Goal: Task Accomplishment & Management: Manage account settings

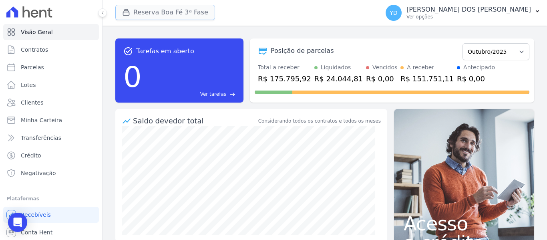
click at [176, 12] on button "Reserva Boa Fé 3ª Fase" at bounding box center [165, 12] width 100 height 15
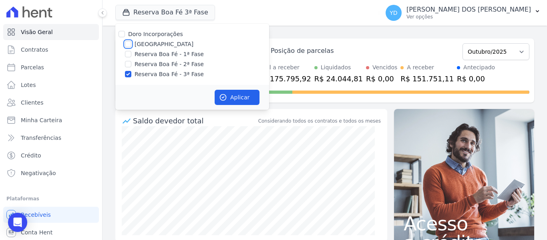
click at [130, 44] on input "[GEOGRAPHIC_DATA]" at bounding box center [128, 44] width 6 height 6
checkbox input "true"
click at [129, 75] on input "Reserva Boa Fé - 3ª Fase" at bounding box center [128, 74] width 6 height 6
checkbox input "false"
click at [229, 97] on button "Aplicar" at bounding box center [237, 97] width 45 height 15
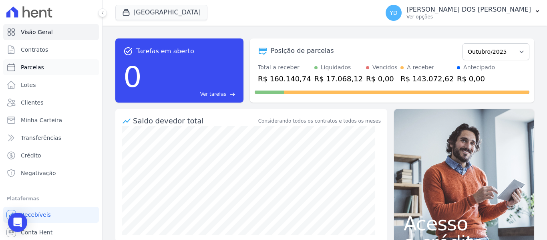
click at [42, 67] on link "Parcelas" at bounding box center [51, 67] width 96 height 16
select select
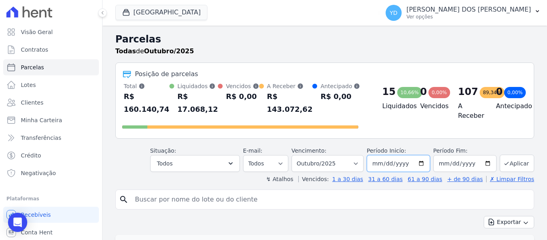
click at [422, 155] on input "2025-10-01" at bounding box center [398, 163] width 63 height 17
type input "2025-09-01"
click at [313, 155] on select "Filtrar por período ──────── Todos os meses Novembro/2024 Dezembro/2024 Janeiro…" at bounding box center [328, 163] width 72 height 17
select select "09/2025"
click at [297, 155] on select "Filtrar por período ──────── Todos os meses Novembro/2024 Dezembro/2024 Janeiro…" at bounding box center [328, 163] width 72 height 17
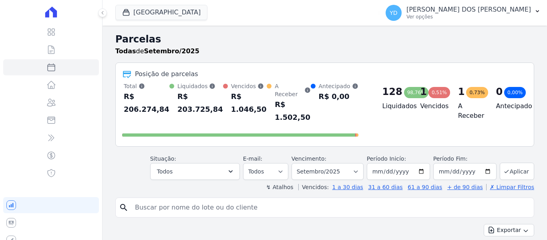
select select
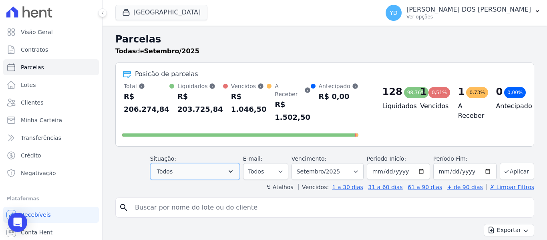
click at [232, 165] on button "Todos" at bounding box center [195, 171] width 90 height 17
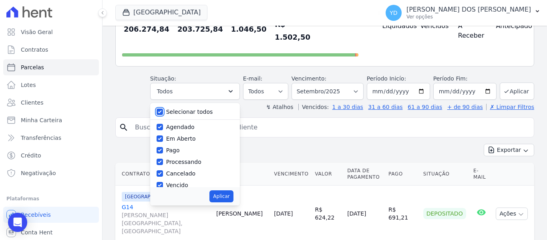
click at [163, 109] on input "Selecionar todos" at bounding box center [160, 112] width 6 height 6
checkbox input "false"
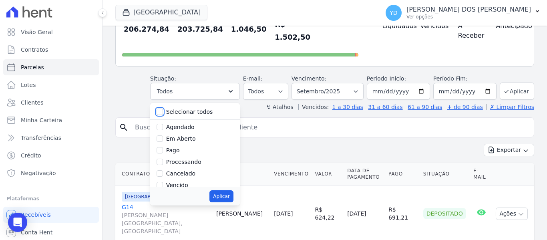
checkbox input "false"
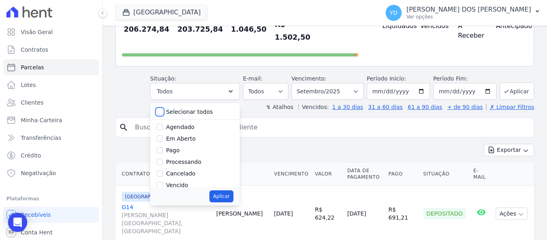
checkbox input "false"
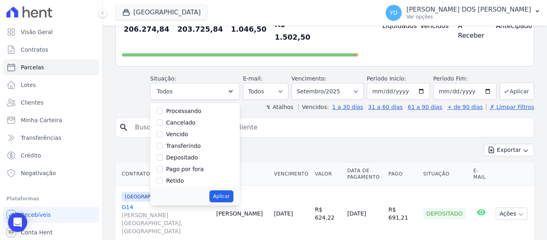
scroll to position [54, 0]
click at [163, 163] on input "Pago por fora" at bounding box center [160, 166] width 6 height 6
checkbox input "true"
click at [227, 190] on button "Aplicar" at bounding box center [221, 196] width 24 height 12
select select "paid_externally"
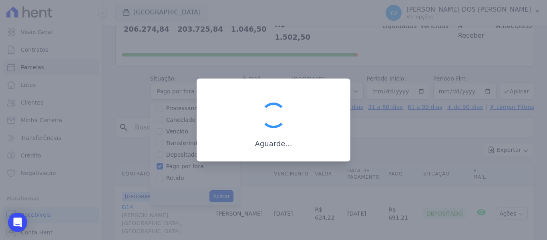
scroll to position [41, 0]
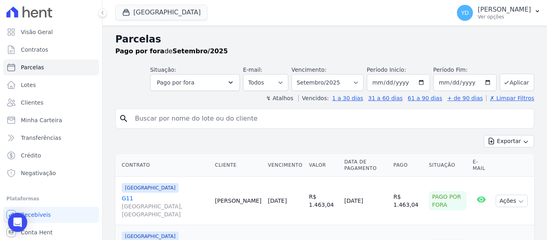
select select
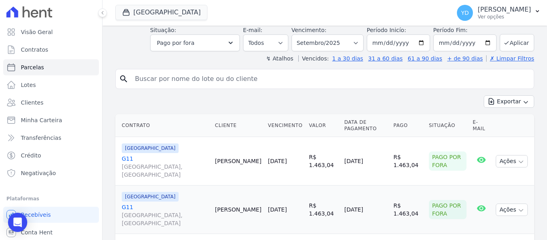
scroll to position [38, 0]
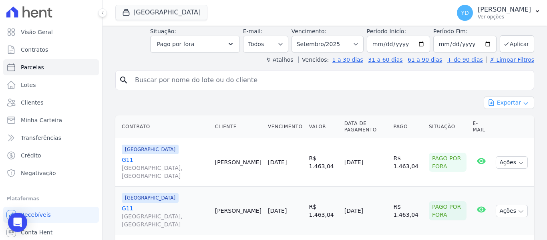
click at [508, 100] on button "Exportar" at bounding box center [509, 103] width 50 height 12
click at [444, 100] on div "Exportar Exportar PDF Exportar CSV" at bounding box center [324, 106] width 419 height 19
click at [446, 99] on div "Exportar Exportar PDF Exportar CSV" at bounding box center [324, 106] width 419 height 19
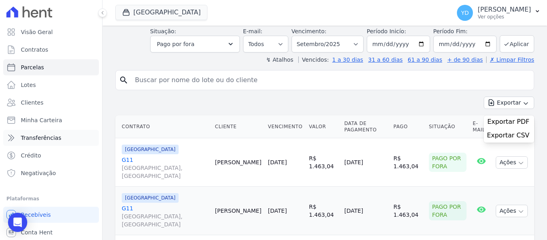
click at [53, 140] on span "Transferências" at bounding box center [41, 138] width 40 height 8
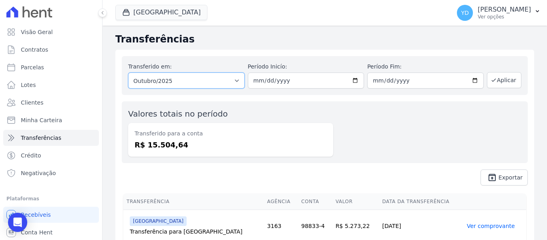
drag, startPoint x: 227, startPoint y: 73, endPoint x: 224, endPoint y: 81, distance: 8.1
click at [227, 73] on select "Todos os meses Novembro/2024 Dezembro/2024 Janeiro/2025 Fevereiro/2025 Março/20…" at bounding box center [186, 81] width 117 height 16
select select "09/2025"
click at [128, 73] on select "Todos os meses Novembro/2024 Dezembro/2024 Janeiro/2025 Fevereiro/2025 Março/20…" at bounding box center [186, 81] width 117 height 16
click at [499, 80] on button "Aplicar" at bounding box center [504, 80] width 34 height 16
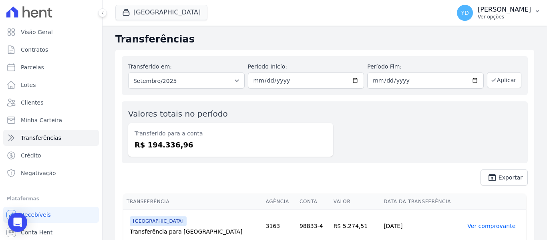
click at [508, 18] on p "Ver opções" at bounding box center [504, 17] width 53 height 6
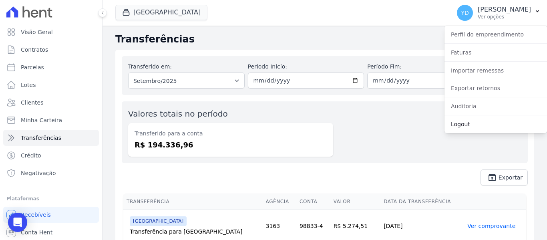
click at [474, 127] on link "Logout" at bounding box center [496, 124] width 103 height 14
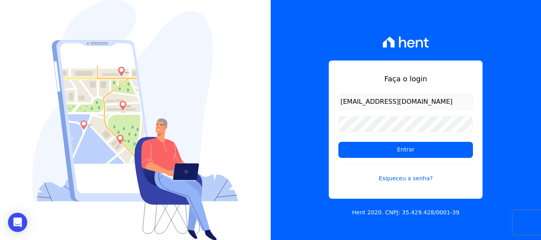
drag, startPoint x: 376, startPoint y: 103, endPoint x: 310, endPoint y: 104, distance: 65.7
click at [310, 104] on div "Faça o login yrisisabele@hotmail.com Entrar Esqueceu a senha? Hent 2020. CNPJ: …" at bounding box center [406, 120] width 271 height 240
type input "francianealvesb@outlook.com"
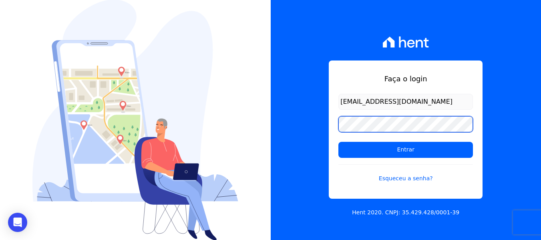
click at [303, 111] on div "Faça o login francianealvesb@outlook.com Entrar Esqueceu a senha? Hent 2020. CN…" at bounding box center [406, 120] width 271 height 240
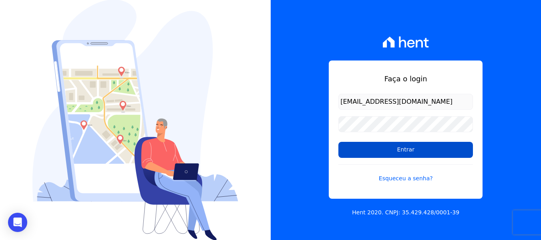
click at [365, 148] on input "Entrar" at bounding box center [405, 150] width 135 height 16
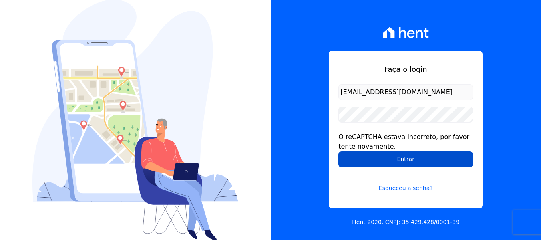
click at [362, 161] on input "Entrar" at bounding box center [405, 159] width 135 height 16
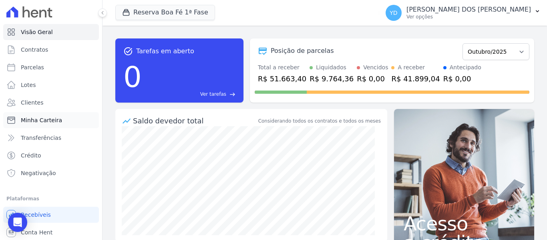
click at [41, 121] on span "Minha Carteira" at bounding box center [41, 120] width 41 height 8
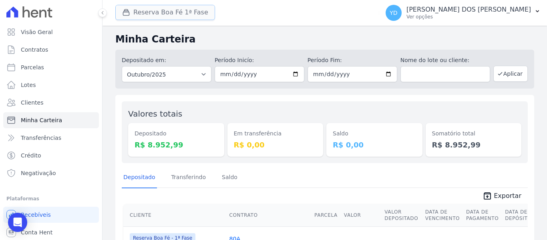
drag, startPoint x: 193, startPoint y: 13, endPoint x: 190, endPoint y: 19, distance: 7.0
click at [193, 13] on button "Reserva Boa Fé 1ª Fase" at bounding box center [165, 12] width 100 height 15
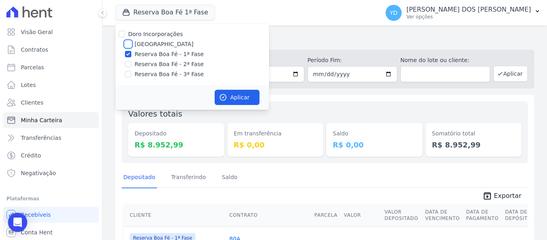
click at [130, 44] on input "[GEOGRAPHIC_DATA]" at bounding box center [128, 44] width 6 height 6
checkbox input "true"
click at [126, 52] on input "Reserva Boa Fé - 1ª Fase" at bounding box center [128, 54] width 6 height 6
checkbox input "false"
click at [234, 98] on button "Aplicar" at bounding box center [237, 97] width 45 height 15
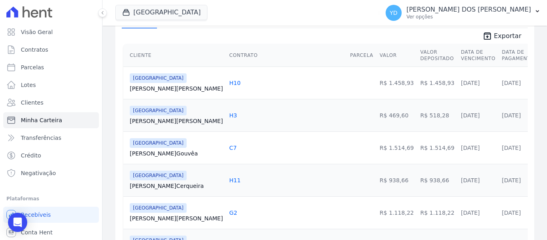
scroll to position [160, 0]
click at [48, 135] on span "Transferências" at bounding box center [41, 138] width 40 height 8
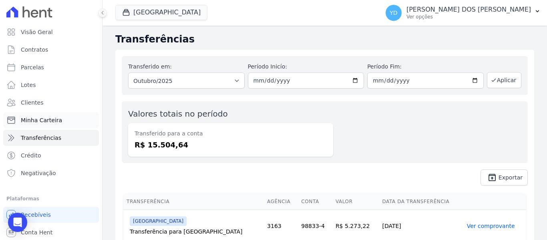
click at [42, 119] on span "Minha Carteira" at bounding box center [41, 120] width 41 height 8
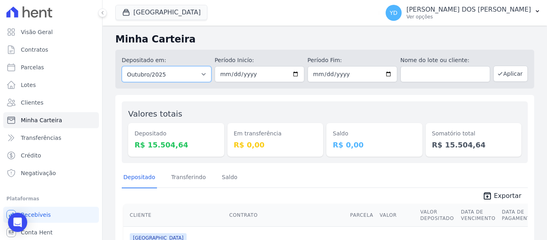
click at [203, 77] on select "Todos os meses Novembro/2024 Dezembro/2024 Janeiro/2025 Fevereiro/2025 Março/20…" at bounding box center [167, 74] width 90 height 16
select select "09/2025"
click at [122, 66] on select "Todos os meses Novembro/2024 Dezembro/2024 Janeiro/2025 Fevereiro/2025 Março/20…" at bounding box center [167, 74] width 90 height 16
drag, startPoint x: 503, startPoint y: 76, endPoint x: 485, endPoint y: 91, distance: 23.6
click at [503, 76] on button "Aplicar" at bounding box center [510, 74] width 34 height 16
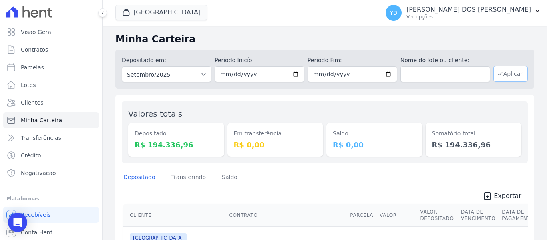
click at [508, 67] on button "Aplicar" at bounding box center [510, 74] width 34 height 16
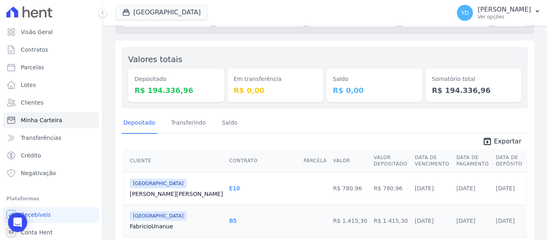
scroll to position [160, 0]
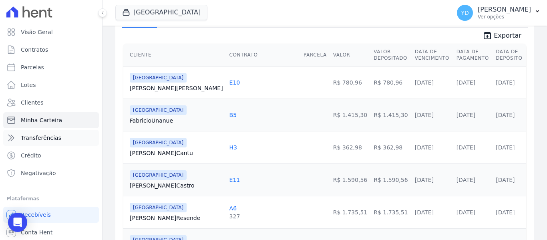
click at [45, 139] on span "Transferências" at bounding box center [41, 138] width 40 height 8
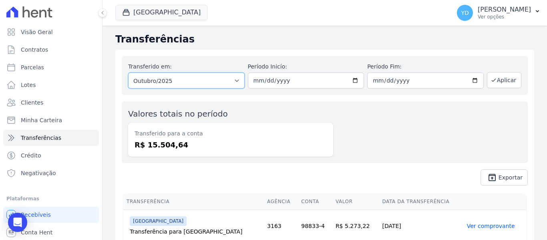
click at [211, 83] on select "Todos os meses Novembro/2024 Dezembro/2024 [GEOGRAPHIC_DATA]/2025 Fevereiro/202…" at bounding box center [186, 81] width 117 height 16
select select "09/2025"
click at [128, 73] on select "Todos os meses Novembro/2024 Dezembro/2024 [GEOGRAPHIC_DATA]/2025 Fevereiro/202…" at bounding box center [186, 81] width 117 height 16
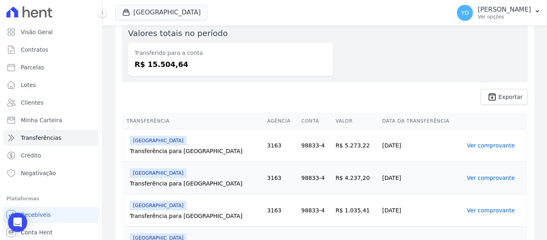
scroll to position [120, 0]
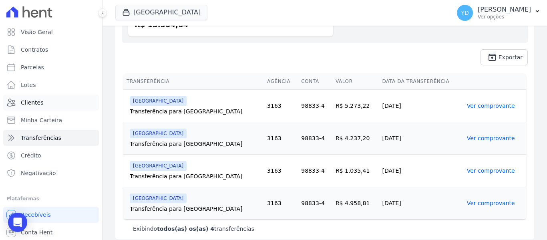
click at [47, 105] on link "Clientes" at bounding box center [51, 103] width 96 height 16
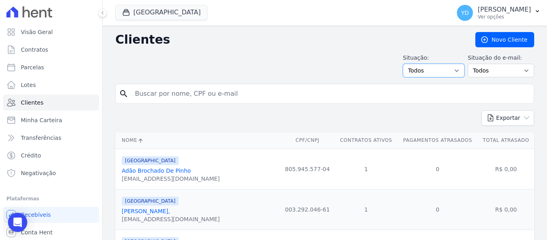
click at [441, 73] on select "Todos Adimplentes Inadimplentes" at bounding box center [434, 71] width 62 height 14
drag, startPoint x: 188, startPoint y: 65, endPoint x: 132, endPoint y: 79, distance: 57.8
click at [186, 66] on div "Situação: Todos Adimplentes Inadimplentes Situação do e-mail: Todos Confirmado …" at bounding box center [324, 66] width 419 height 24
click at [48, 69] on link "Parcelas" at bounding box center [51, 67] width 96 height 16
select select
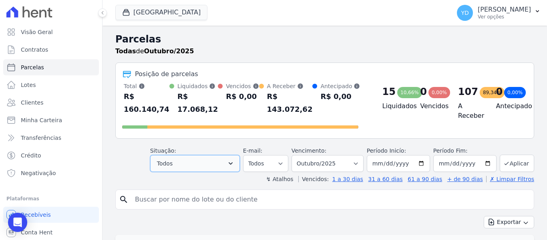
click at [234, 159] on icon "button" at bounding box center [231, 163] width 8 height 8
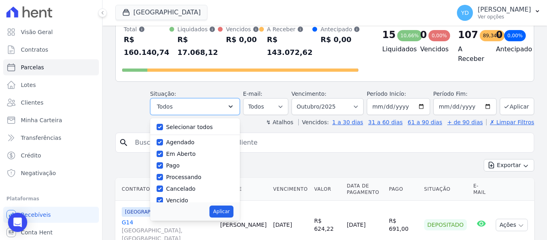
scroll to position [120, 0]
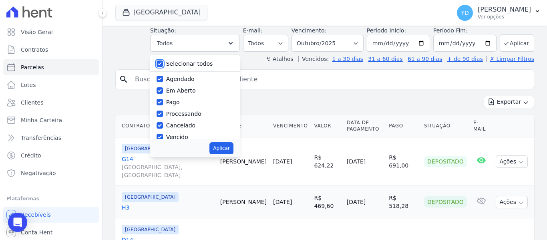
click at [163, 60] on input "Selecionar todos" at bounding box center [160, 63] width 6 height 6
checkbox input "false"
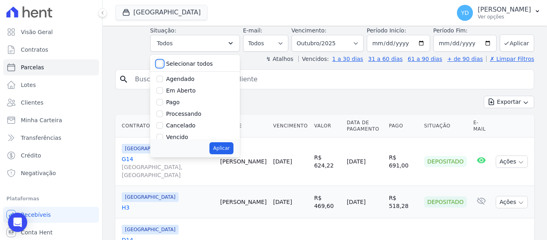
checkbox input "false"
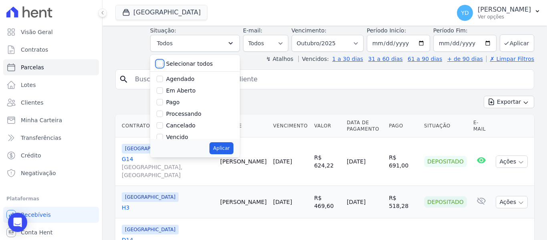
checkbox input "false"
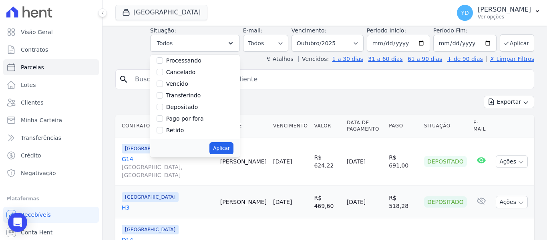
scroll to position [54, 0]
click at [163, 115] on input "Pago por fora" at bounding box center [160, 118] width 6 height 6
checkbox input "true"
click at [224, 142] on button "Aplicar" at bounding box center [221, 148] width 24 height 12
select select "paid_externally"
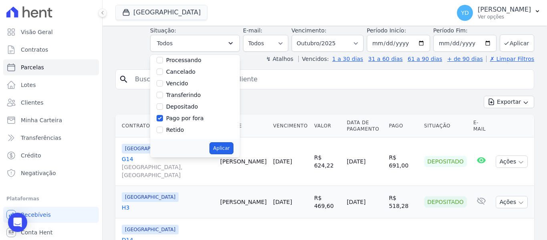
scroll to position [41, 0]
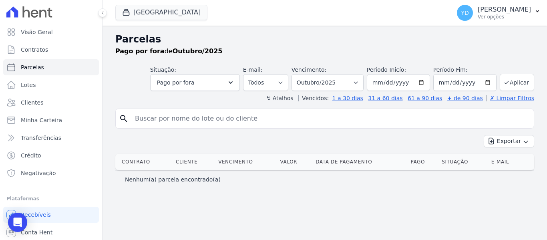
select select
drag, startPoint x: 343, startPoint y: 83, endPoint x: 324, endPoint y: 86, distance: 19.4
click at [343, 83] on select "Filtrar por período ──────── Todos os meses Novembro/2024 Dezembro/2024 Janeiro…" at bounding box center [328, 82] width 72 height 17
select select "09/2025"
click at [303, 74] on select "Filtrar por período ──────── Todos os meses Novembro/2024 Dezembro/2024 Janeiro…" at bounding box center [328, 82] width 72 height 17
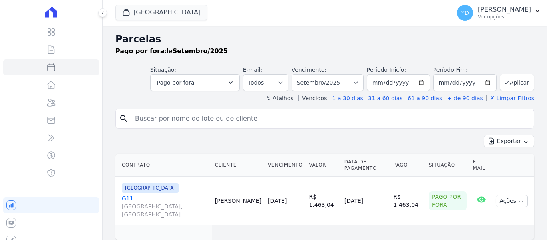
select select
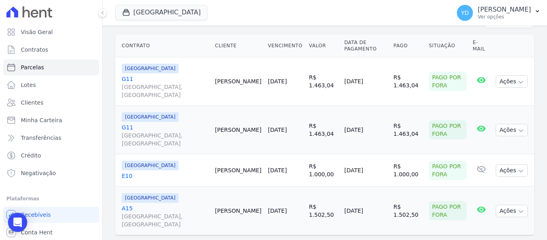
scroll to position [139, 0]
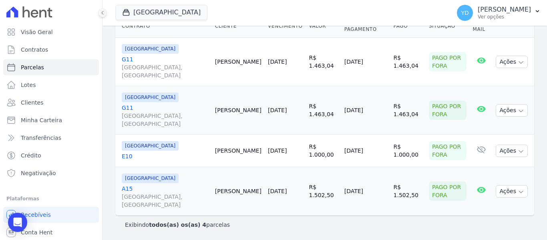
drag, startPoint x: 295, startPoint y: 109, endPoint x: 124, endPoint y: 108, distance: 170.6
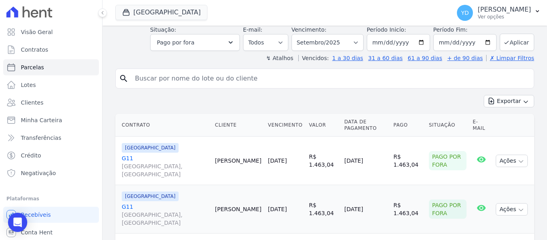
scroll to position [59, 0]
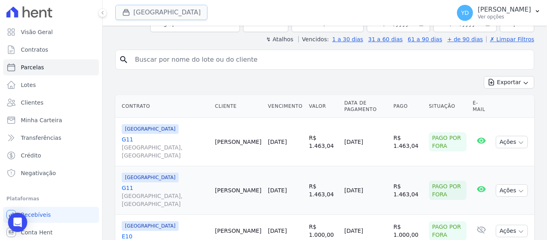
click at [164, 14] on button "[GEOGRAPHIC_DATA]" at bounding box center [161, 12] width 92 height 15
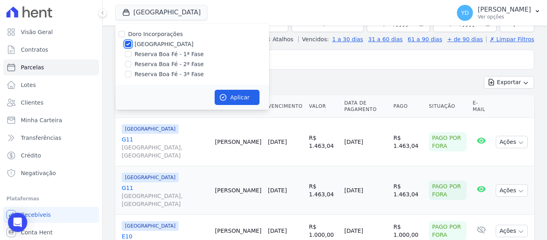
click at [126, 42] on input "[GEOGRAPHIC_DATA]" at bounding box center [128, 44] width 6 height 6
checkbox input "false"
click at [127, 51] on input "Reserva Boa Fé - 1ª Fase" at bounding box center [128, 54] width 6 height 6
checkbox input "true"
drag, startPoint x: 126, startPoint y: 62, endPoint x: 131, endPoint y: 68, distance: 7.8
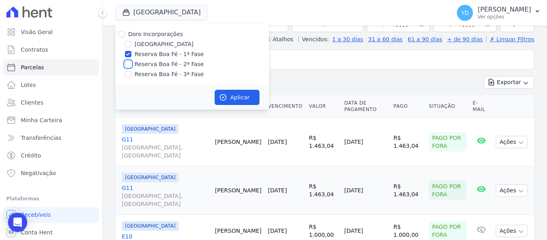
click at [126, 62] on input "Reserva Boa Fé - 2ª Fase" at bounding box center [128, 64] width 6 height 6
checkbox input "true"
click at [246, 97] on button "Aplicar" at bounding box center [237, 97] width 45 height 15
select select
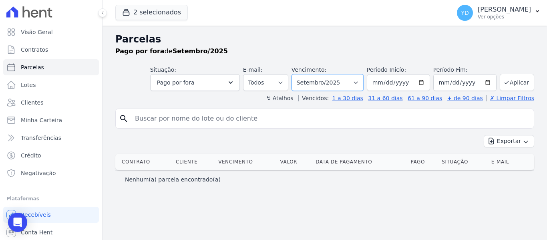
click at [330, 83] on select "Filtrar por período ──────── Todos os meses Abril/2022 Maio/2022 Junho/2022 Jul…" at bounding box center [328, 82] width 72 height 17
click at [303, 74] on select "Filtrar por período ──────── Todos os meses Abril/2022 Maio/2022 Junho/2022 Jul…" at bounding box center [328, 82] width 72 height 17
click at [165, 10] on button "2 selecionados" at bounding box center [151, 12] width 73 height 15
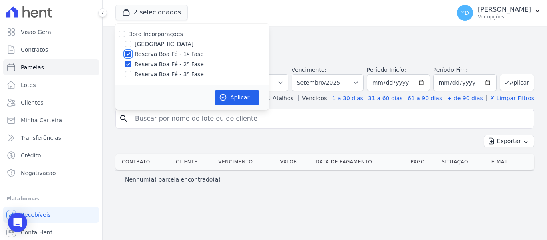
click at [129, 55] on input "Reserva Boa Fé - 1ª Fase" at bounding box center [128, 54] width 6 height 6
checkbox input "false"
click at [128, 63] on input "Reserva Boa Fé - 2ª Fase" at bounding box center [128, 64] width 6 height 6
checkbox input "false"
click at [129, 73] on input "Reserva Boa Fé - 3ª Fase" at bounding box center [128, 74] width 6 height 6
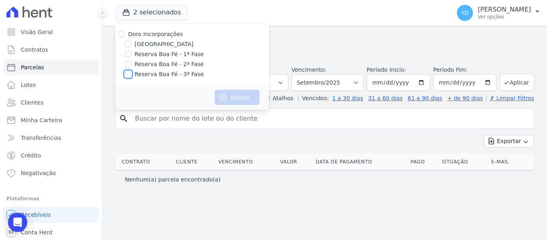
checkbox input "true"
click at [251, 97] on button "Aplicar" at bounding box center [237, 97] width 45 height 15
select select
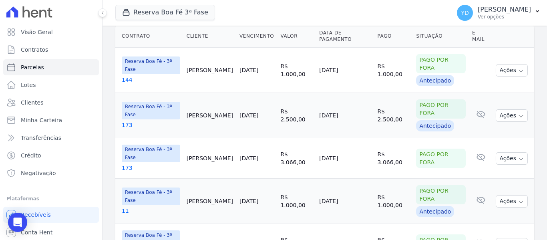
scroll to position [131, 0]
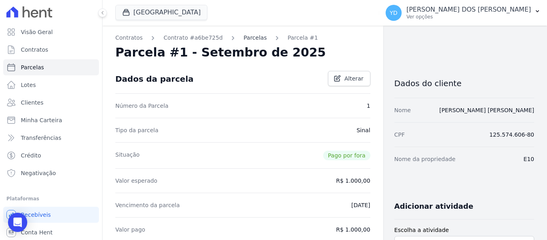
click at [251, 39] on link "Parcelas" at bounding box center [255, 38] width 23 height 8
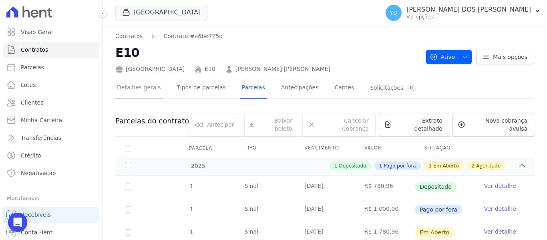
click at [141, 87] on link "Detalhes gerais" at bounding box center [138, 88] width 47 height 21
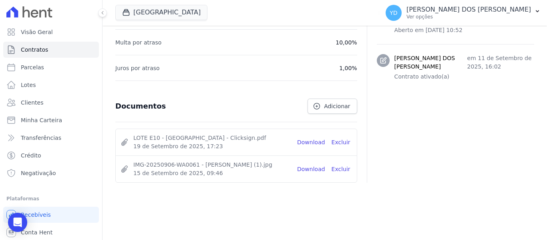
scroll to position [378, 0]
click at [318, 170] on link "Download" at bounding box center [311, 169] width 28 height 8
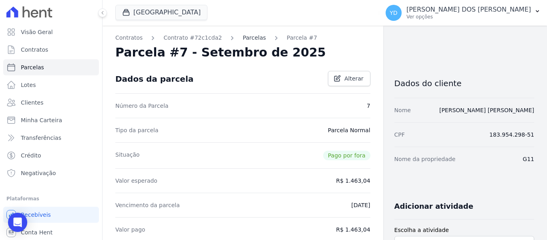
click at [246, 37] on link "Parcelas" at bounding box center [254, 38] width 23 height 8
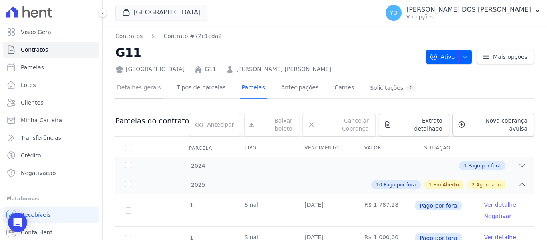
click at [147, 90] on link "Detalhes gerais" at bounding box center [138, 88] width 47 height 21
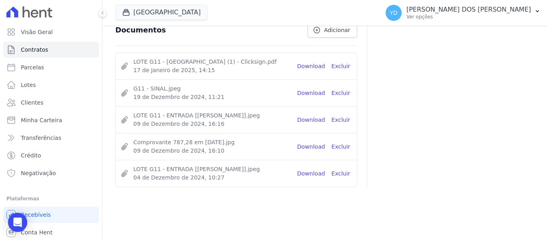
scroll to position [458, 0]
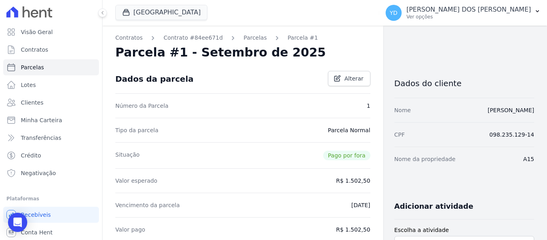
drag, startPoint x: 246, startPoint y: 38, endPoint x: 243, endPoint y: 44, distance: 7.7
click at [246, 39] on link "Parcelas" at bounding box center [255, 38] width 23 height 8
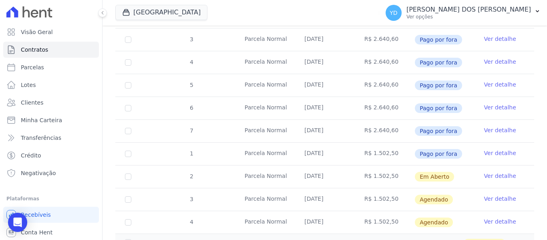
scroll to position [280, 0]
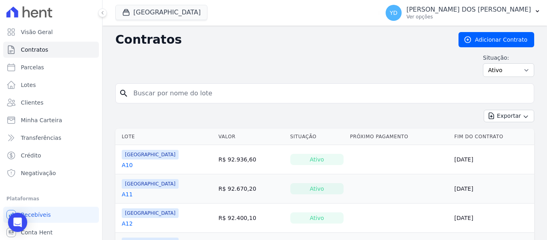
click at [283, 83] on div "search" at bounding box center [324, 93] width 419 height 20
click at [276, 90] on input "search" at bounding box center [330, 93] width 402 height 16
type input "A16"
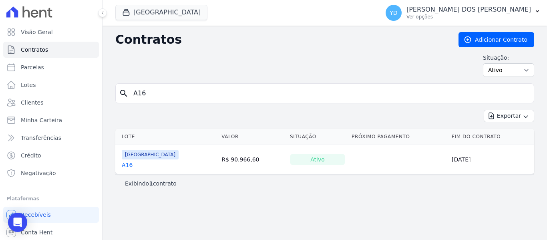
click at [125, 164] on link "A16" at bounding box center [127, 165] width 11 height 8
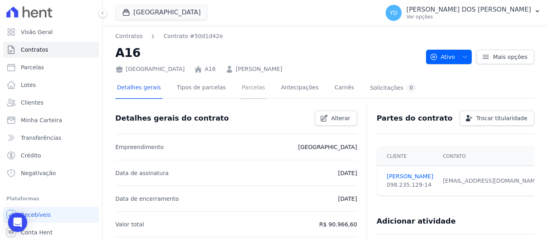
click at [242, 88] on link "Parcelas" at bounding box center [253, 88] width 26 height 21
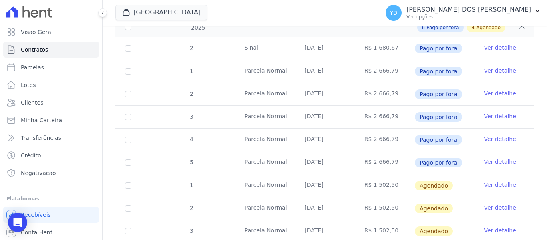
scroll to position [160, 0]
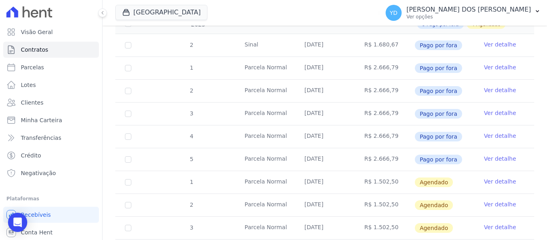
click at [485, 155] on link "Ver detalhe" at bounding box center [500, 159] width 32 height 8
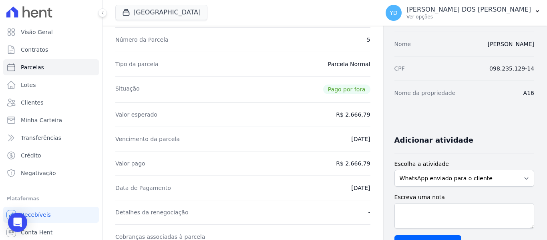
scroll to position [80, 0]
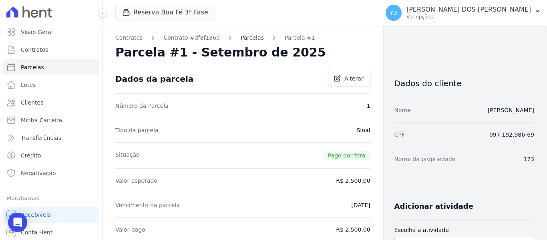
click at [241, 36] on link "Parcelas" at bounding box center [252, 38] width 23 height 8
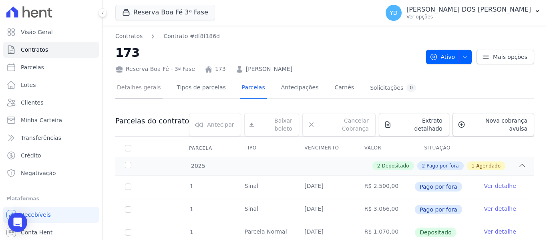
click at [142, 88] on link "Detalhes gerais" at bounding box center [138, 88] width 47 height 21
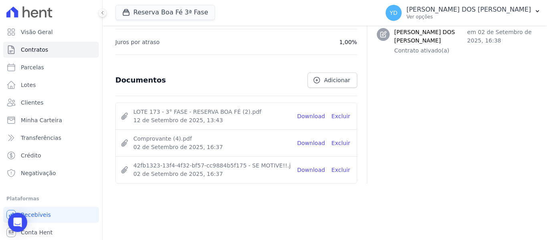
scroll to position [405, 0]
click at [311, 141] on link "Download" at bounding box center [311, 142] width 28 height 8
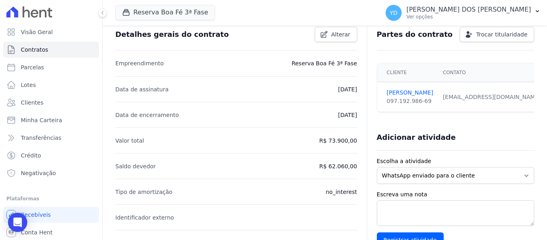
scroll to position [84, 0]
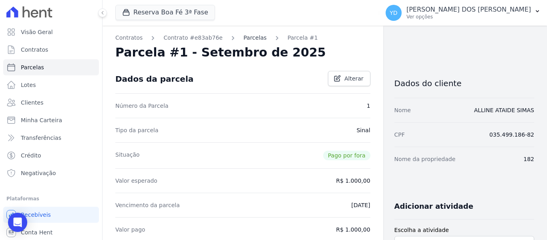
click at [250, 40] on link "Parcelas" at bounding box center [255, 38] width 23 height 8
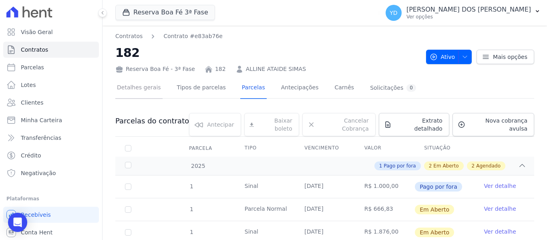
drag, startPoint x: 143, startPoint y: 89, endPoint x: 161, endPoint y: 93, distance: 19.3
click at [143, 89] on link "Detalhes gerais" at bounding box center [138, 88] width 47 height 21
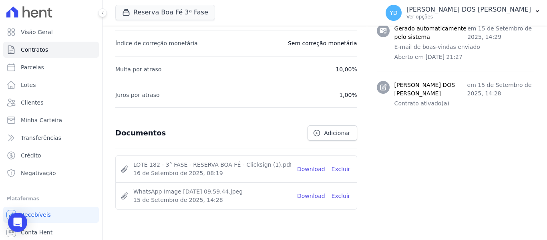
scroll to position [378, 0]
